Goal: Task Accomplishment & Management: Complete application form

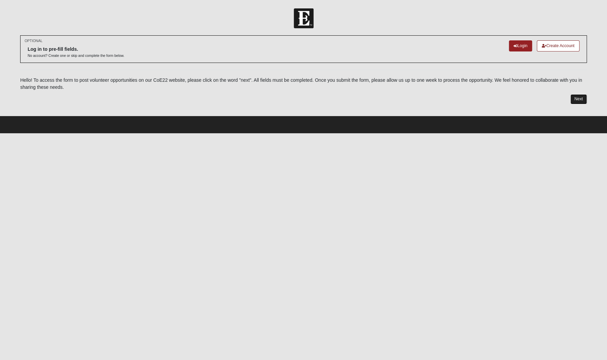
click at [577, 98] on link "Next" at bounding box center [579, 99] width 16 height 10
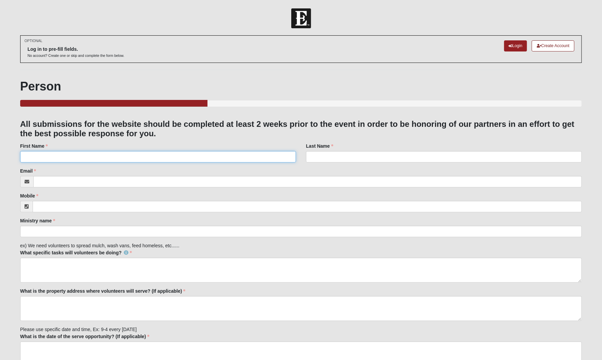
click at [65, 158] on input "First Name" at bounding box center [158, 156] width 276 height 11
type input "[PERSON_NAME]"
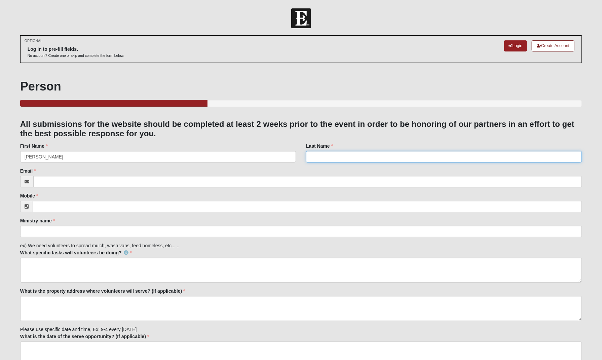
click at [319, 157] on input "Last Name" at bounding box center [444, 156] width 276 height 11
type input "[PERSON_NAME]"
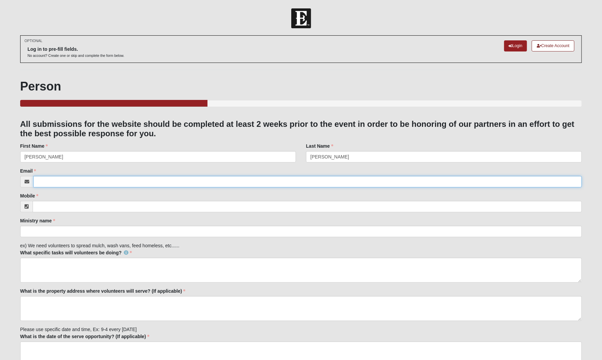
click at [70, 181] on input "Email" at bounding box center [307, 181] width 549 height 11
type input "[PERSON_NAME][EMAIL_ADDRESS][DOMAIN_NAME]"
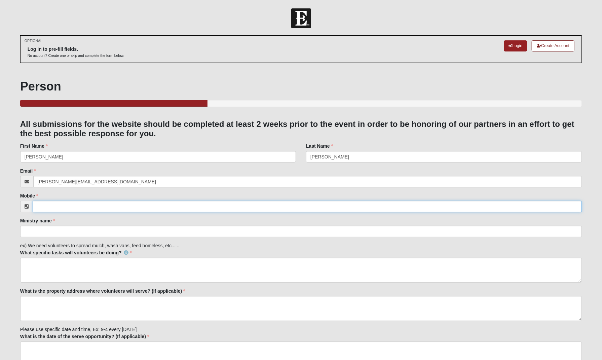
click at [51, 207] on input "Mobile" at bounding box center [307, 206] width 549 height 11
type input "[PHONE_NUMBER]"
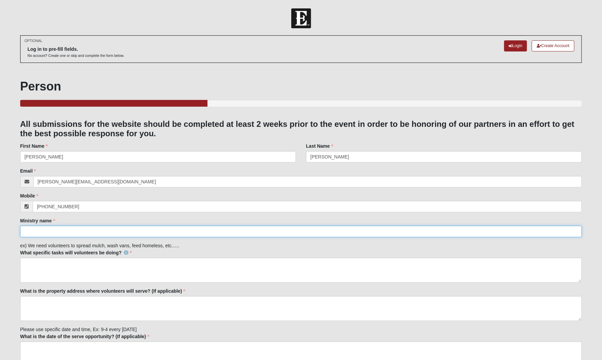
click at [52, 230] on input "Ministry name" at bounding box center [301, 231] width 562 height 11
type input "[PERSON_NAME] Felt Ministries"
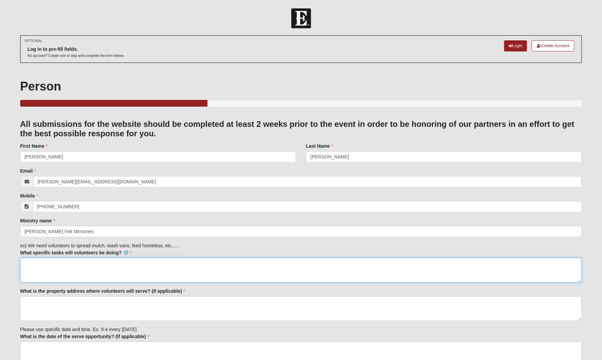
click at [40, 265] on textarea "What specific tasks will volunteers be doing?" at bounding box center [301, 270] width 562 height 25
type textarea "Minor Home Repairs, Yard Work, Licensed [DEMOGRAPHIC_DATA] to Lead a Ramp Team"
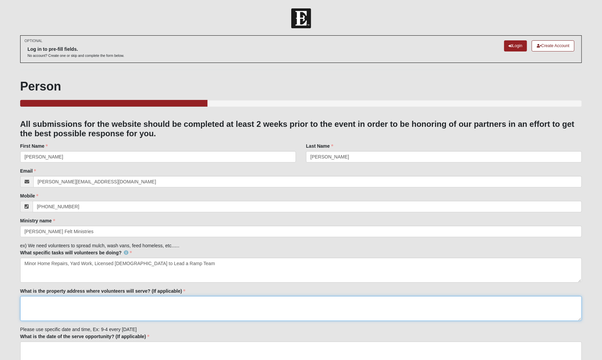
click at [41, 308] on textarea "What is the property address where volunteers will serve? (If applicable)" at bounding box center [301, 308] width 562 height 25
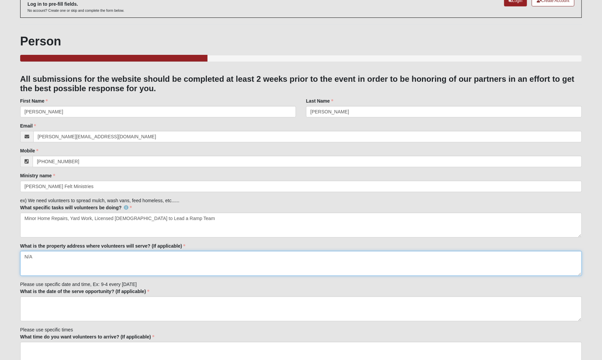
scroll to position [53, 0]
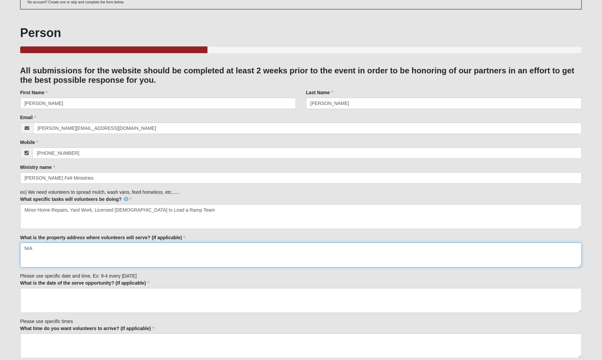
type textarea "N/A"
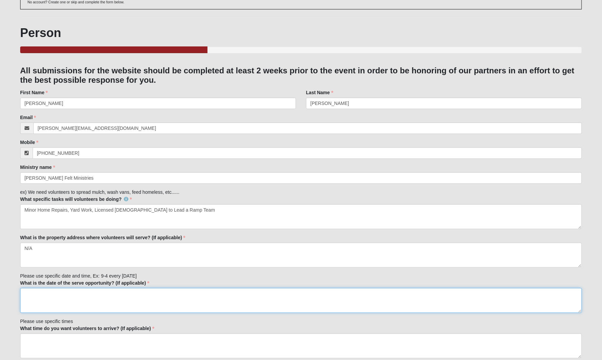
click at [42, 297] on textarea "What is the date of the serve opportunity? (If applicable)" at bounding box center [301, 300] width 562 height 25
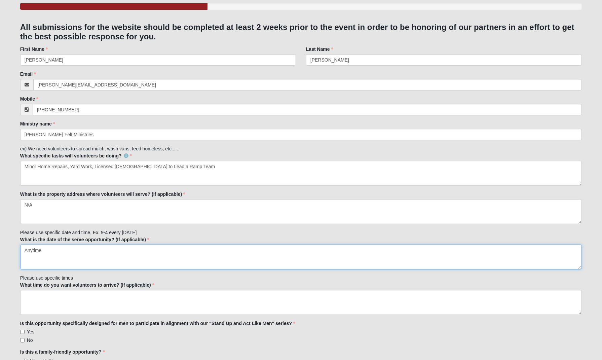
scroll to position [96, 0]
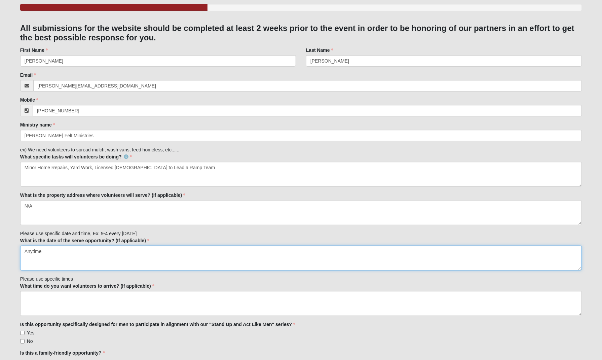
type textarea "Anytime"
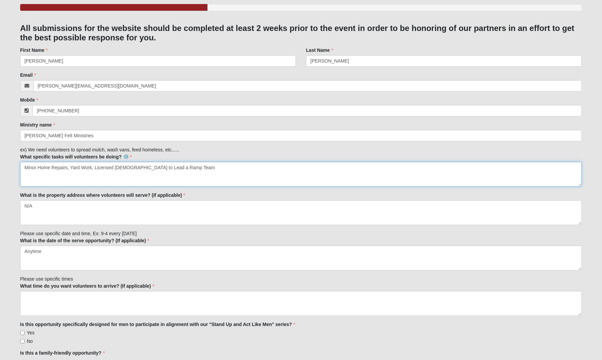
click at [190, 167] on textarea "Minor Home Repairs, Yard Work, Licensed [DEMOGRAPHIC_DATA] to Lead a Ramp Team" at bounding box center [301, 174] width 562 height 25
type textarea "Minor Home Repairs, Yard Work, Licensed [DEMOGRAPHIC_DATA] to Lead a Ramp Team,…"
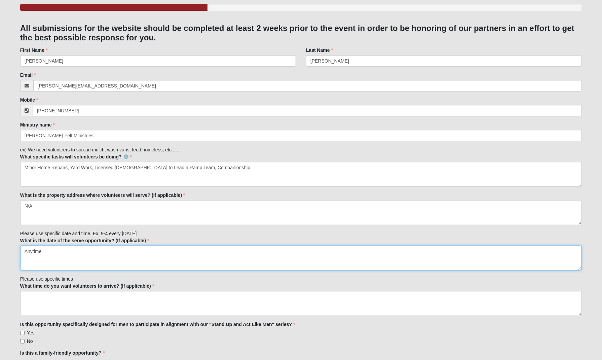
click at [47, 246] on textarea "Anytime" at bounding box center [301, 257] width 562 height 25
type textarea "A"
type textarea "N/A"
click at [32, 299] on textarea "What time do you want volunteers to arrive? (If applicable)" at bounding box center [301, 303] width 562 height 25
type textarea "N/A"
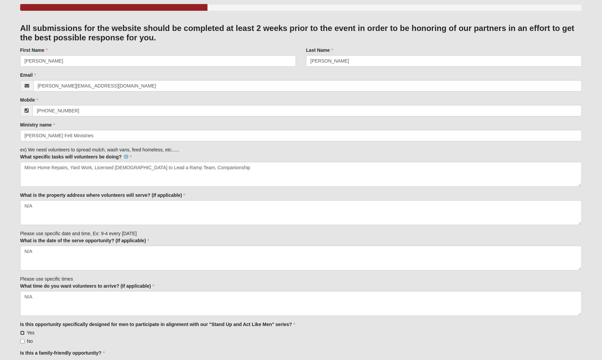
click at [22, 331] on input "Yes" at bounding box center [22, 333] width 4 height 4
checkbox input "true"
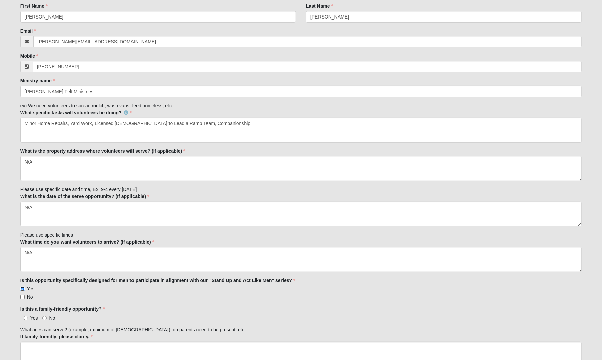
scroll to position [141, 0]
click at [45, 315] on input "No" at bounding box center [44, 317] width 4 height 4
radio input "true"
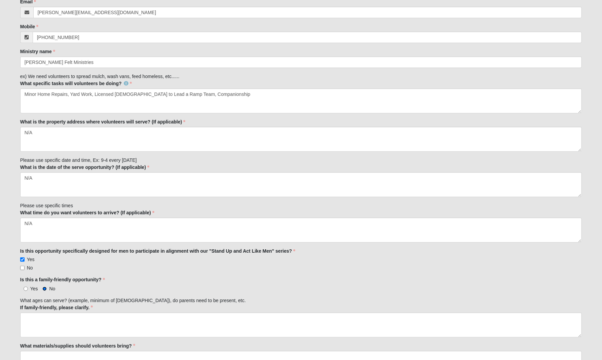
scroll to position [169, 0]
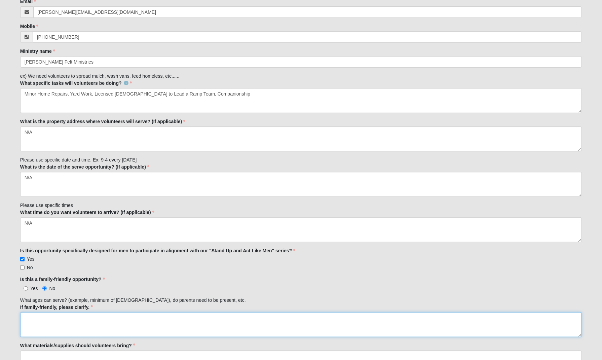
click at [36, 319] on textarea "If family-friendly, please clarify." at bounding box center [301, 324] width 562 height 25
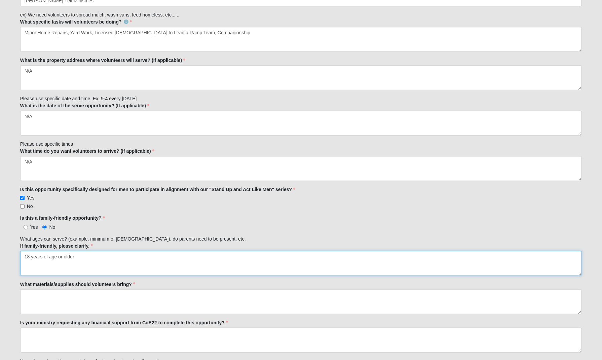
scroll to position [231, 0]
type textarea "18 years of age or older"
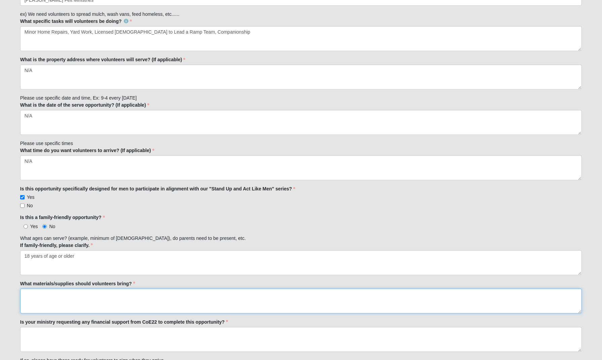
click at [62, 299] on textarea "What materials/supplies should volunteers bring?" at bounding box center [301, 301] width 562 height 25
type textarea "We can discuss what is needed per project"
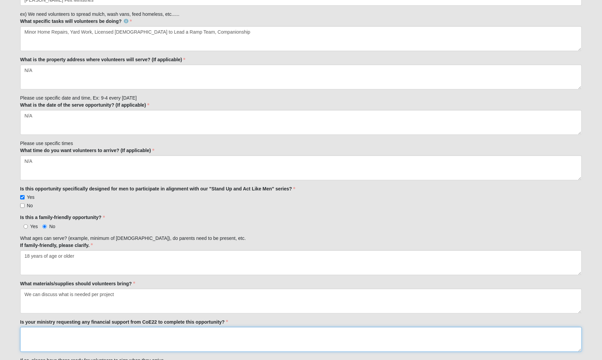
click at [34, 336] on textarea "Is your ministry requesting any financial support from CoE22 to complete this o…" at bounding box center [301, 339] width 562 height 25
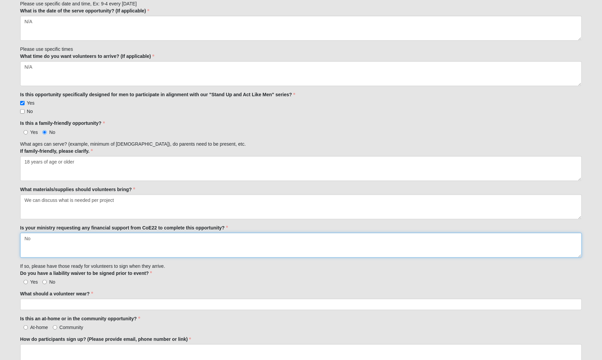
scroll to position [329, 0]
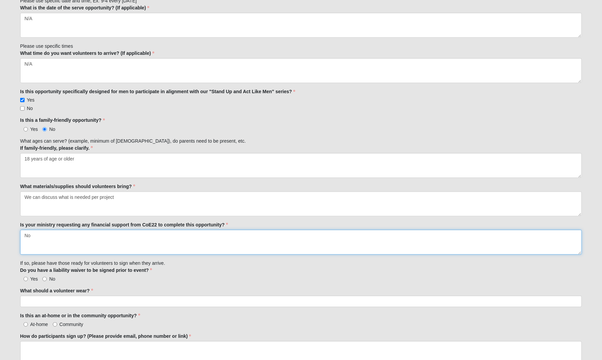
type textarea "No"
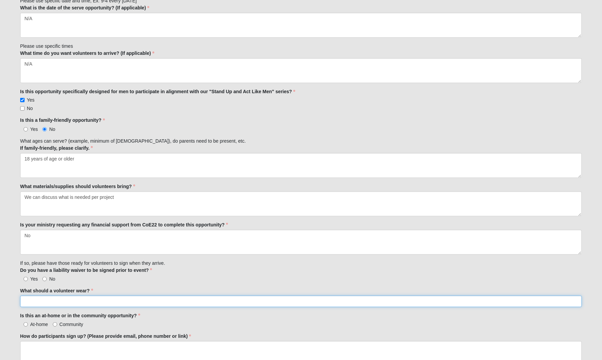
click at [43, 300] on input "What should a volunteer wear?" at bounding box center [301, 301] width 562 height 11
type input "casual comfortable clothing"
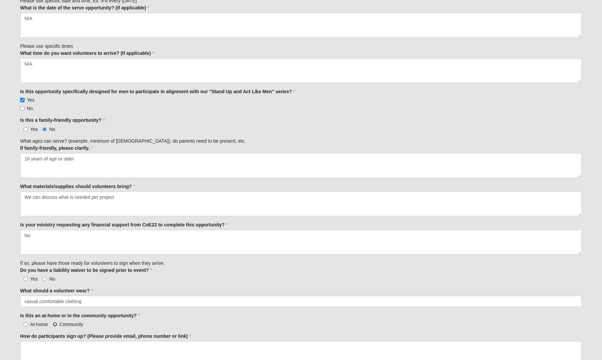
click at [55, 322] on input "Community" at bounding box center [55, 324] width 4 height 4
radio input "true"
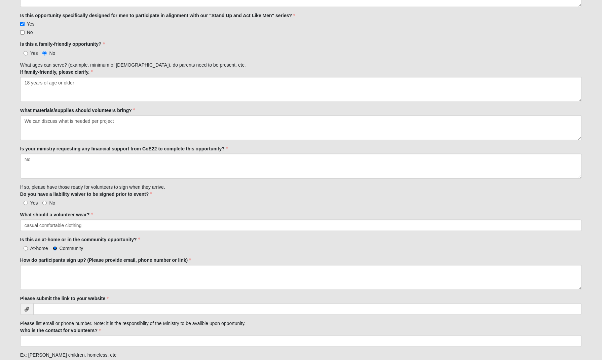
scroll to position [404, 0]
click at [43, 274] on textarea "How do participants sign up? (Please provide email, phone number or link)" at bounding box center [301, 278] width 562 height 25
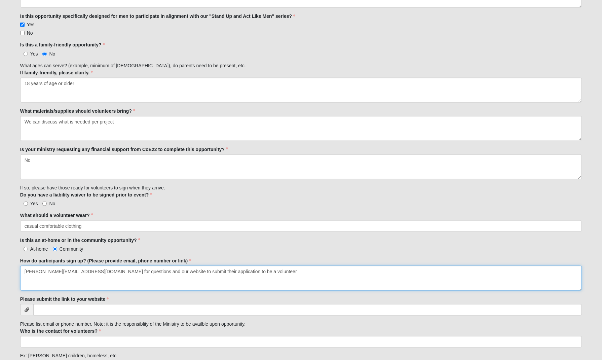
type textarea "[PERSON_NAME][EMAIL_ADDRESS][DOMAIN_NAME] for questions and our website to subm…"
click at [71, 311] on input "Please submit the link to your website" at bounding box center [307, 309] width 549 height 11
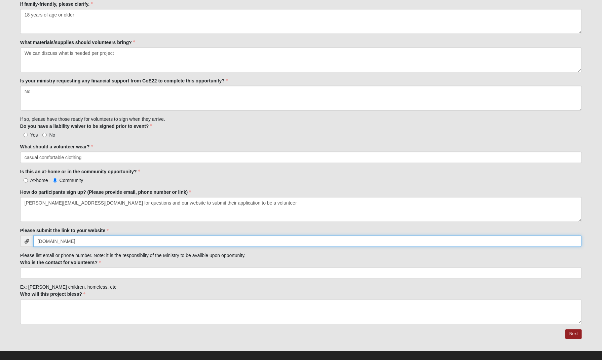
scroll to position [473, 0]
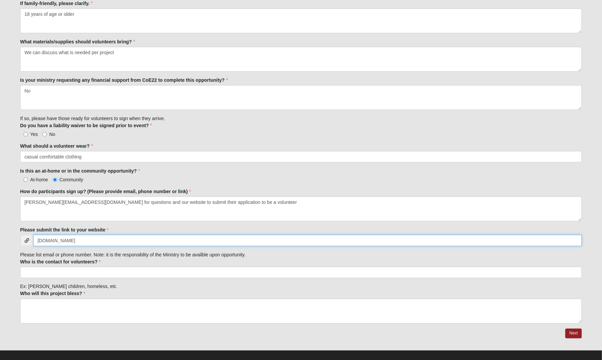
type input "[DOMAIN_NAME]"
click at [42, 273] on input "Who is the contact for volunteers?" at bounding box center [301, 272] width 562 height 11
type input "t"
type input "[PERSON_NAME]"
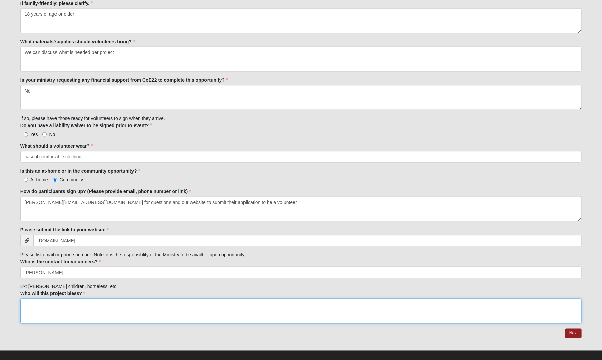
click at [44, 307] on textarea "Who will this project bless?" at bounding box center [301, 311] width 562 height 25
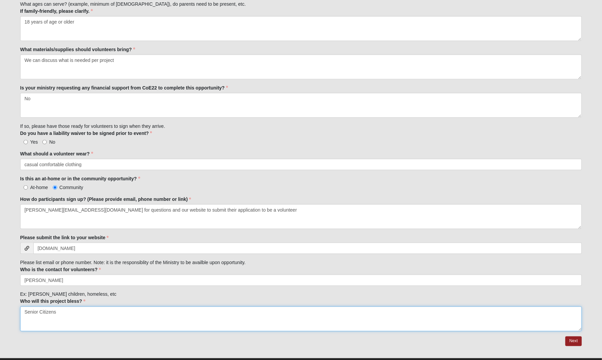
scroll to position [479, 0]
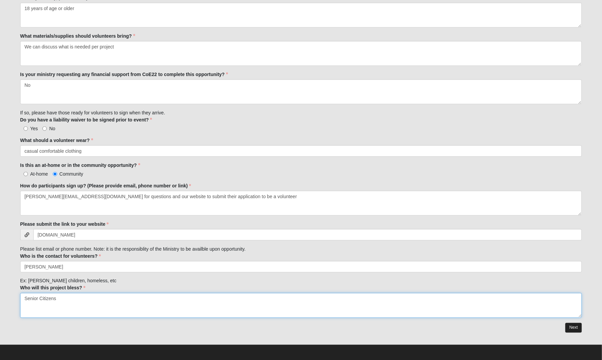
type textarea "Senior Citizens"
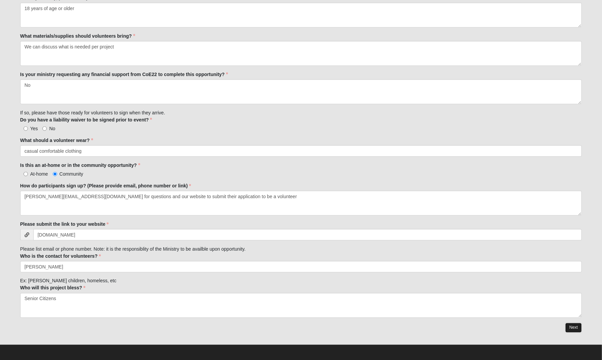
click at [572, 323] on link "Next" at bounding box center [573, 328] width 16 height 10
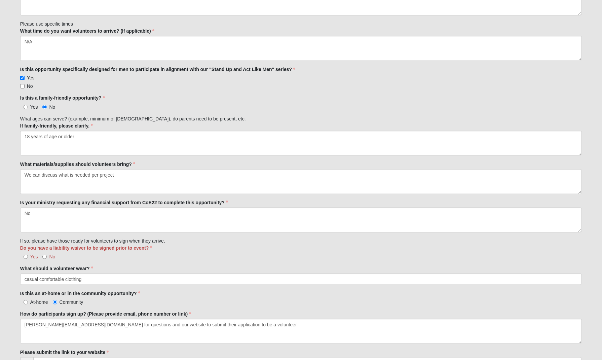
scroll to position [384, 0]
click at [46, 254] on input "No" at bounding box center [44, 256] width 4 height 4
radio input "true"
click at [25, 255] on input "Yes" at bounding box center [26, 256] width 4 height 4
radio input "true"
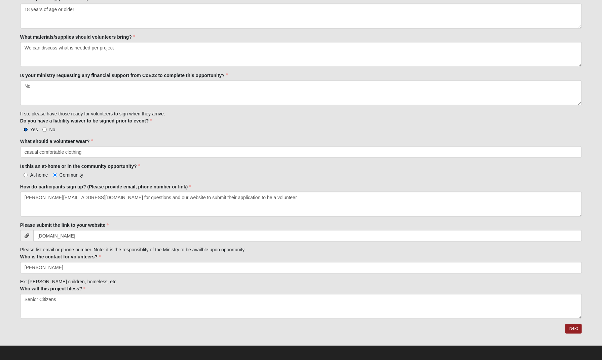
scroll to position [512, 0]
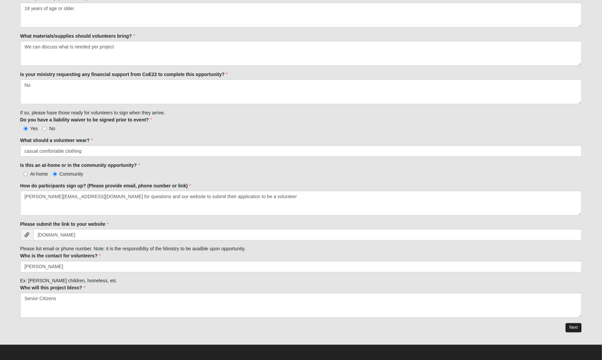
click at [575, 323] on link "Next" at bounding box center [573, 328] width 16 height 10
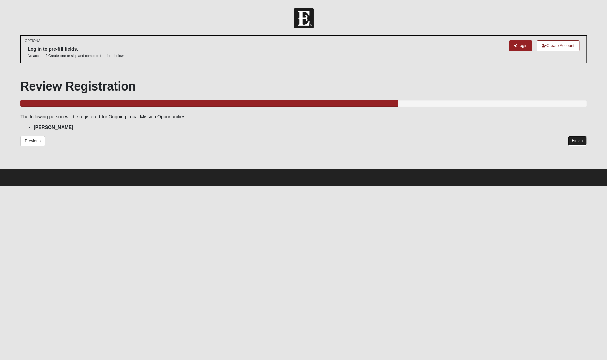
click at [579, 138] on link "Finish" at bounding box center [577, 141] width 19 height 10
